Goal: Task Accomplishment & Management: Manage account settings

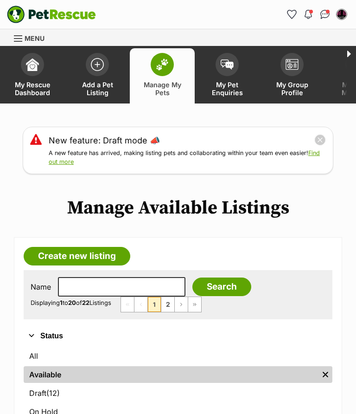
click at [39, 357] on link "All" at bounding box center [178, 355] width 309 height 17
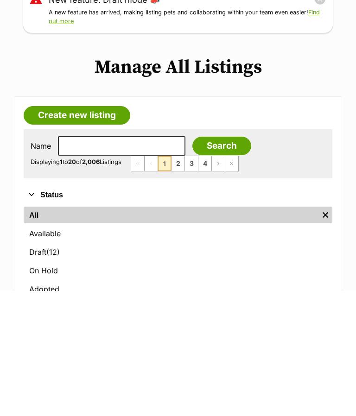
scroll to position [141, 0]
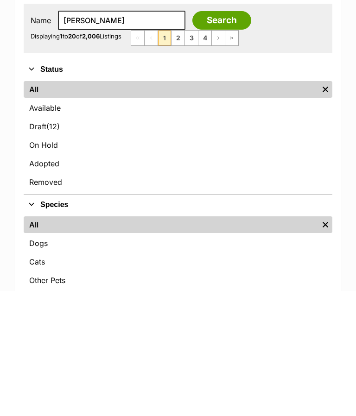
type input "Georgie"
click at [202, 146] on input "Search" at bounding box center [221, 145] width 59 height 19
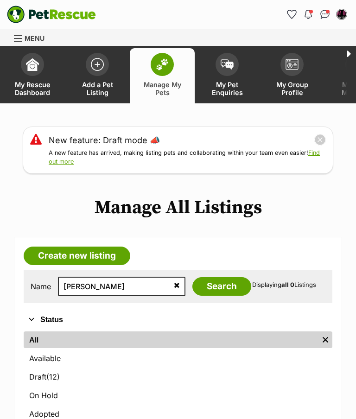
click at [174, 285] on icon at bounding box center [177, 284] width 6 height 7
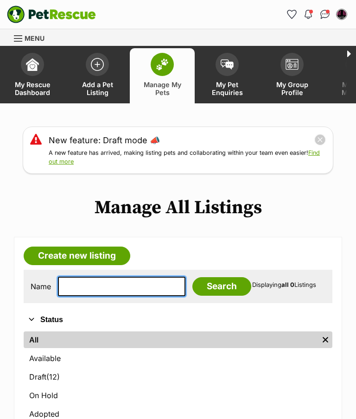
click at [74, 285] on input "text" at bounding box center [122, 286] width 128 height 19
type input "Benja"
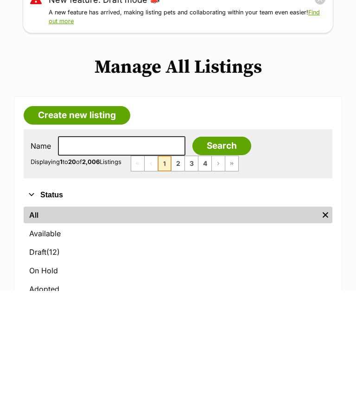
scroll to position [141, 0]
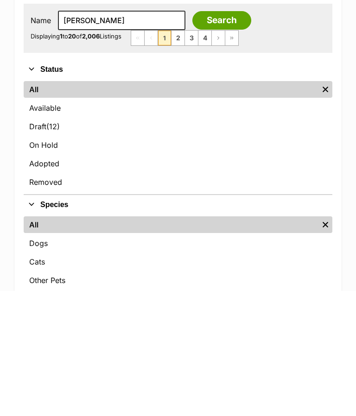
type input "Benjamin"
click at [208, 147] on input "Search" at bounding box center [221, 145] width 59 height 19
